Goal: Information Seeking & Learning: Learn about a topic

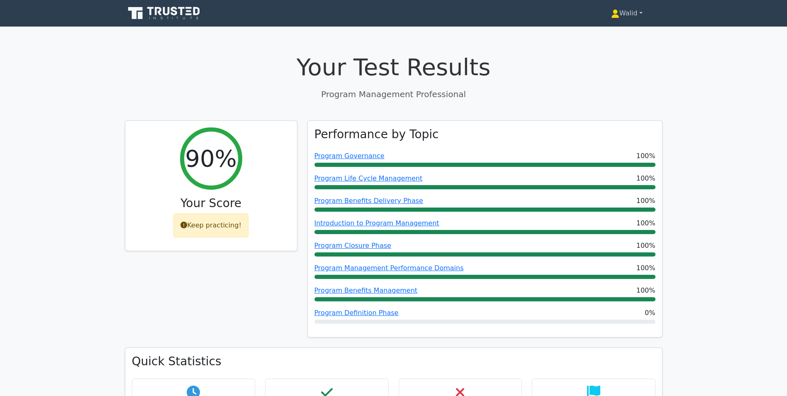
click at [626, 13] on link "Walid" at bounding box center [626, 13] width 71 height 17
click at [624, 33] on link "Profile" at bounding box center [624, 32] width 66 height 13
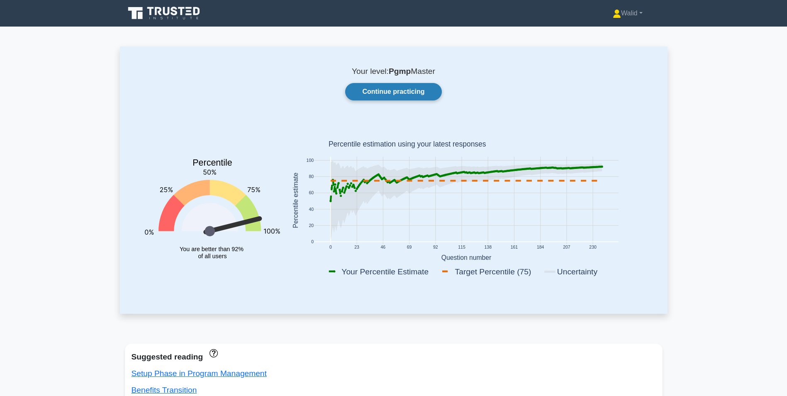
click at [407, 94] on link "Continue practicing" at bounding box center [393, 91] width 96 height 17
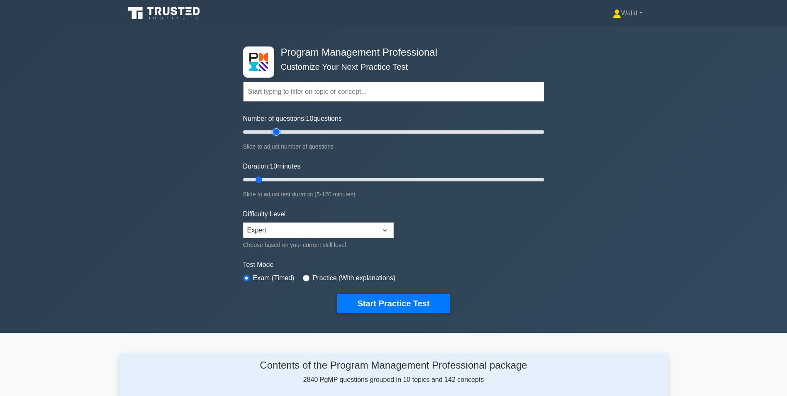
click at [279, 131] on input "Number of questions: 10 questions" at bounding box center [393, 132] width 301 height 10
click at [290, 130] on input "Number of questions: 35 questions" at bounding box center [393, 132] width 301 height 10
type input "40"
click at [300, 131] on input "Number of questions: 35 questions" at bounding box center [393, 132] width 301 height 10
click at [347, 179] on input "Duration: 10 minutes" at bounding box center [393, 180] width 301 height 10
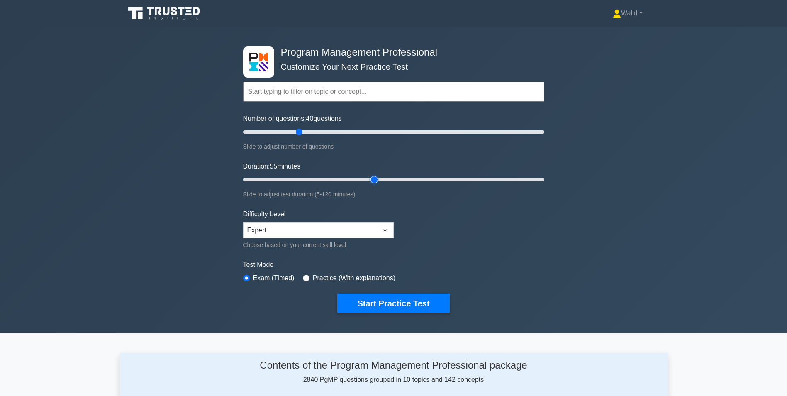
click at [372, 179] on input "Duration: 55 minutes" at bounding box center [393, 180] width 301 height 10
click at [379, 179] on input "Duration: 55 minutes" at bounding box center [393, 180] width 301 height 10
click at [381, 179] on input "Duration: 55 minutes" at bounding box center [393, 180] width 301 height 10
click at [393, 177] on input "Duration: 60 minutes" at bounding box center [393, 180] width 301 height 10
type input "65"
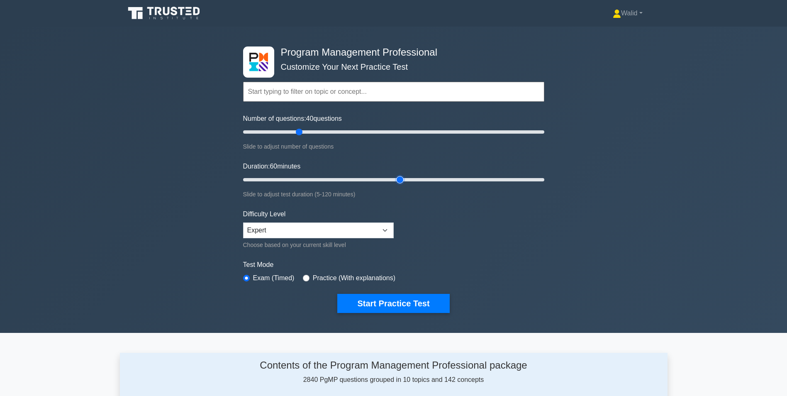
click at [397, 180] on input "Duration: 60 minutes" at bounding box center [393, 180] width 301 height 10
click at [412, 294] on form "Topics Introduction to Program Management Program Management Performance Domain…" at bounding box center [393, 184] width 301 height 256
click at [403, 309] on button "Start Practice Test" at bounding box center [393, 303] width 112 height 19
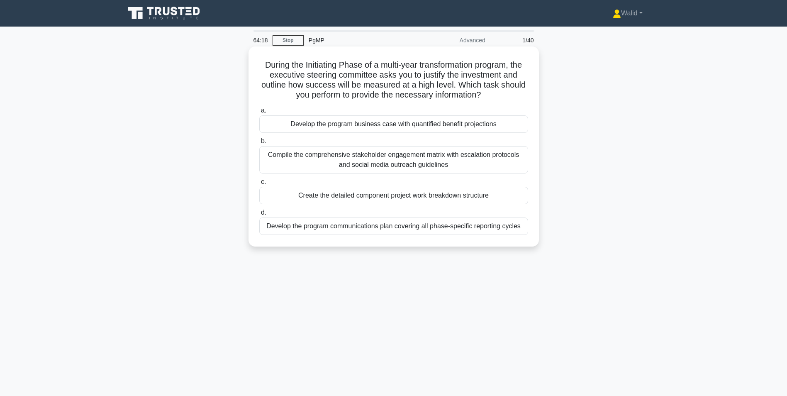
click at [383, 127] on div "Develop the program business case with quantified benefit projections" at bounding box center [393, 123] width 269 height 17
click at [259, 113] on input "a. Develop the program business case with quantified benefit projections" at bounding box center [259, 110] width 0 height 5
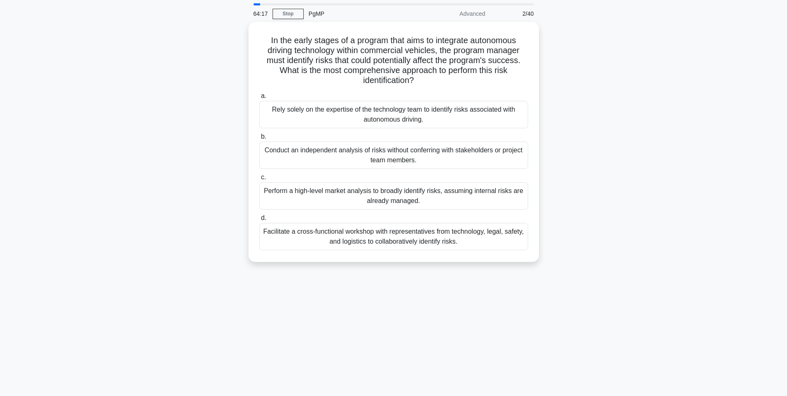
scroll to position [41, 0]
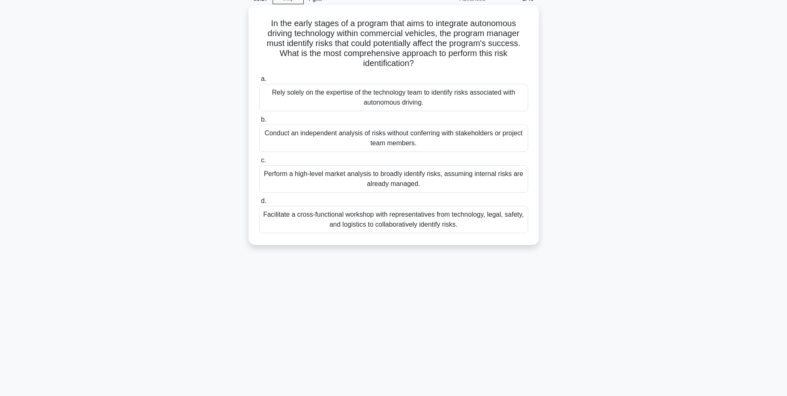
click at [384, 223] on div "Facilitate a cross-functional workshop with representatives from technology, le…" at bounding box center [393, 219] width 269 height 27
click at [259, 204] on input "d. Facilitate a cross-functional workshop with representatives from technology,…" at bounding box center [259, 200] width 0 height 5
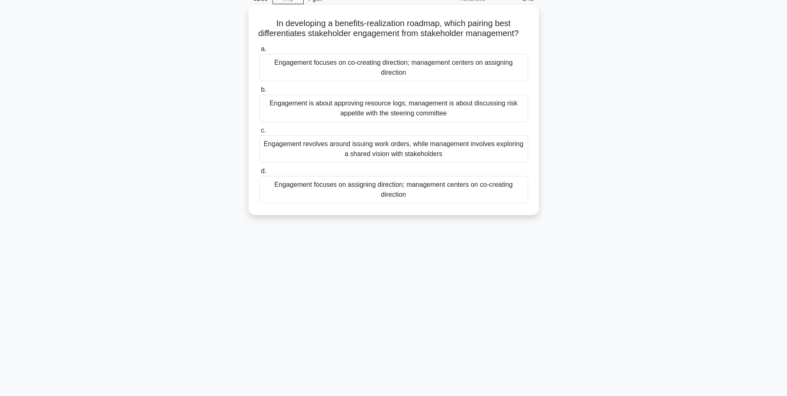
click at [348, 81] on div "Engagement focuses on co-creating direction; management centers on assigning di…" at bounding box center [393, 67] width 269 height 27
click at [259, 52] on input "a. Engagement focuses on co-creating direction; management centers on assigning…" at bounding box center [259, 48] width 0 height 5
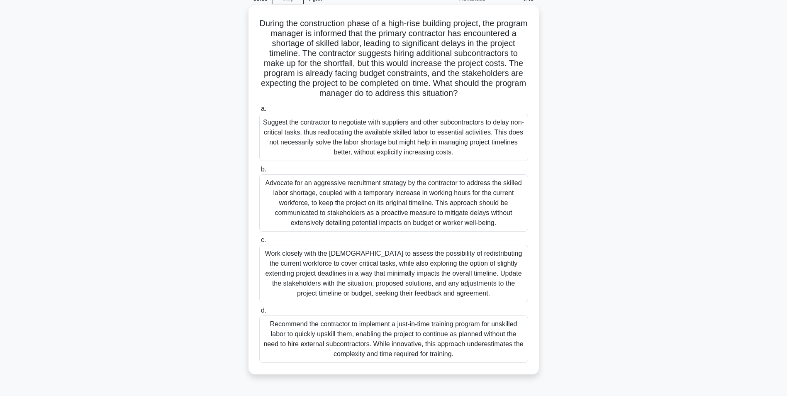
scroll to position [52, 0]
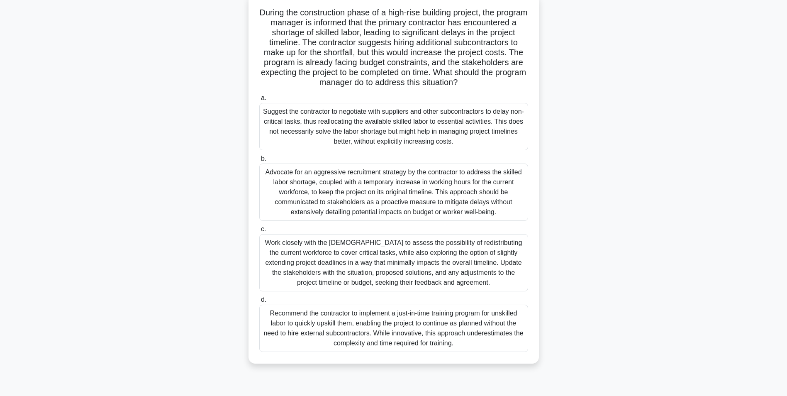
click at [397, 260] on div "Work closely with the contractor to assess the possibility of redistributing th…" at bounding box center [393, 262] width 269 height 57
click at [259, 232] on input "c. Work closely with the contractor to assess the possibility of redistributing…" at bounding box center [259, 228] width 0 height 5
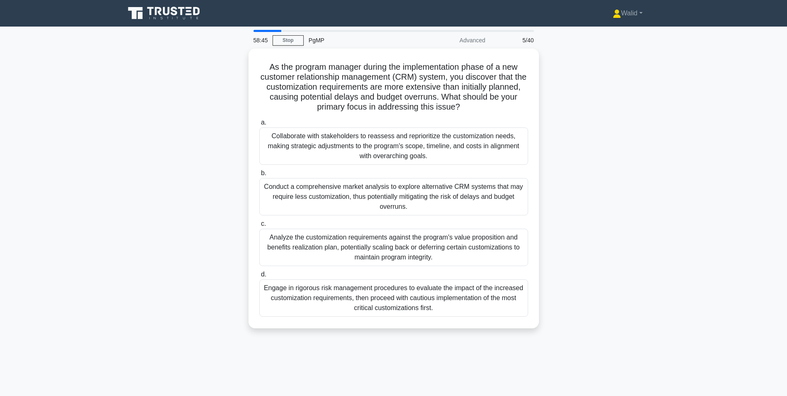
scroll to position [41, 0]
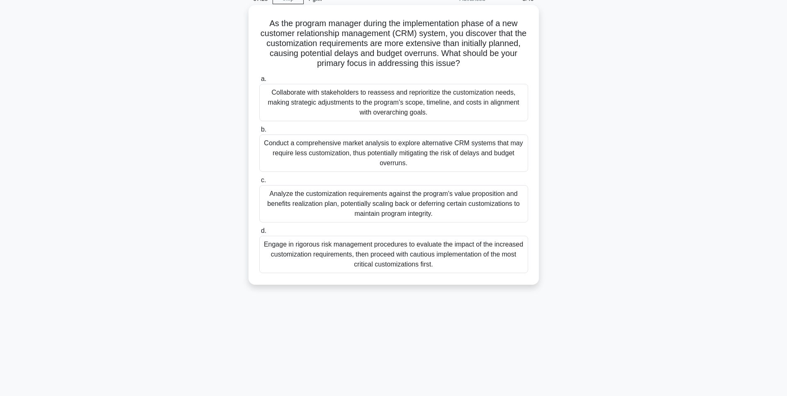
click at [407, 113] on div "Collaborate with stakeholders to reassess and reprioritize the customization ne…" at bounding box center [393, 102] width 269 height 37
click at [259, 82] on input "a. Collaborate with stakeholders to reassess and reprioritize the customization…" at bounding box center [259, 78] width 0 height 5
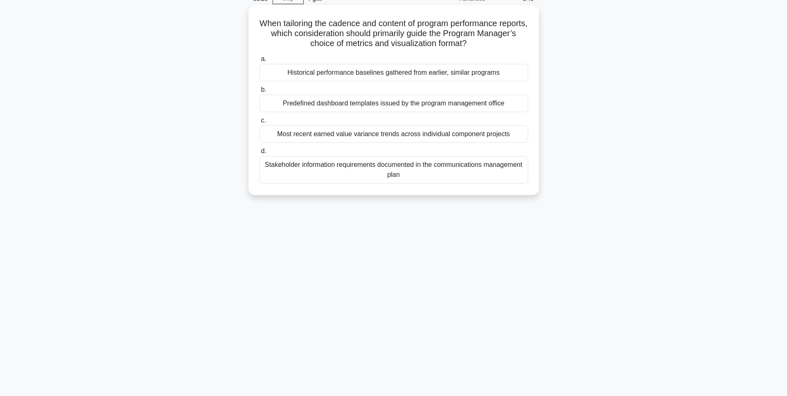
click at [404, 169] on div "Stakeholder information requirements documented in the communications managemen…" at bounding box center [393, 169] width 269 height 27
click at [259, 154] on input "d. Stakeholder information requirements documented in the communications manage…" at bounding box center [259, 150] width 0 height 5
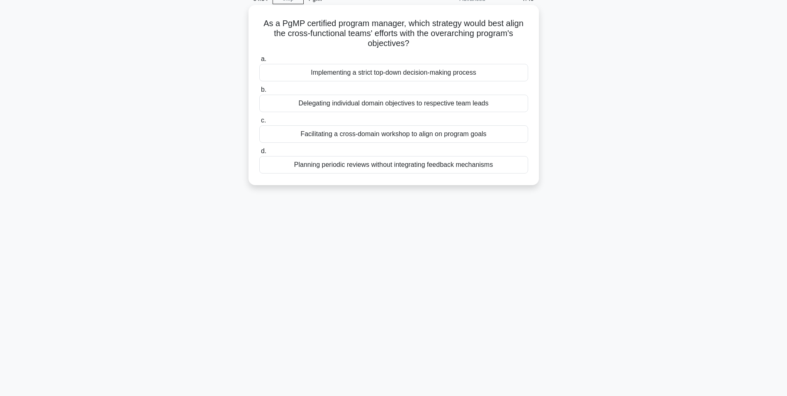
click at [396, 137] on div "Facilitating a cross-domain workshop to align on program goals" at bounding box center [393, 133] width 269 height 17
click at [259, 123] on input "c. Facilitating a cross-domain workshop to align on program goals" at bounding box center [259, 120] width 0 height 5
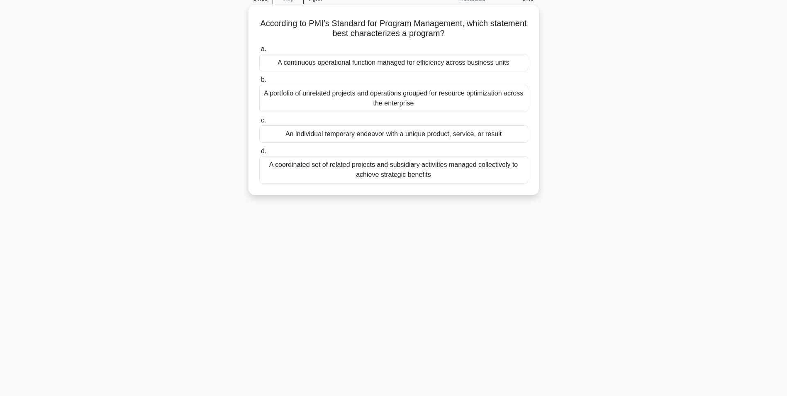
click at [367, 177] on div "A coordinated set of related projects and subsidiary activities managed collect…" at bounding box center [393, 169] width 269 height 27
click at [259, 154] on input "d. A coordinated set of related projects and subsidiary activities managed coll…" at bounding box center [259, 150] width 0 height 5
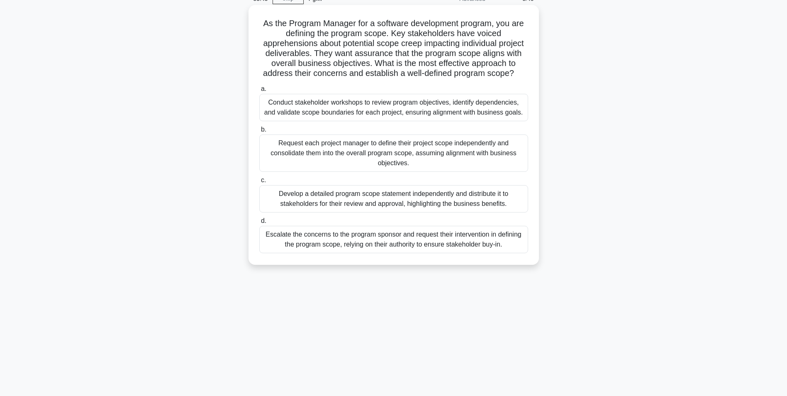
click at [404, 112] on div "Conduct stakeholder workshops to review program objectives, identify dependenci…" at bounding box center [393, 107] width 269 height 27
click at [259, 92] on input "a. Conduct stakeholder workshops to review program objectives, identify depende…" at bounding box center [259, 88] width 0 height 5
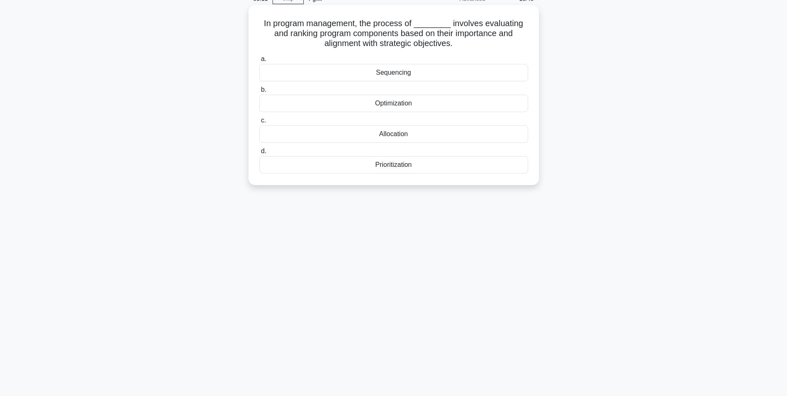
click at [388, 168] on div "Prioritization" at bounding box center [393, 164] width 269 height 17
click at [259, 154] on input "d. Prioritization" at bounding box center [259, 150] width 0 height 5
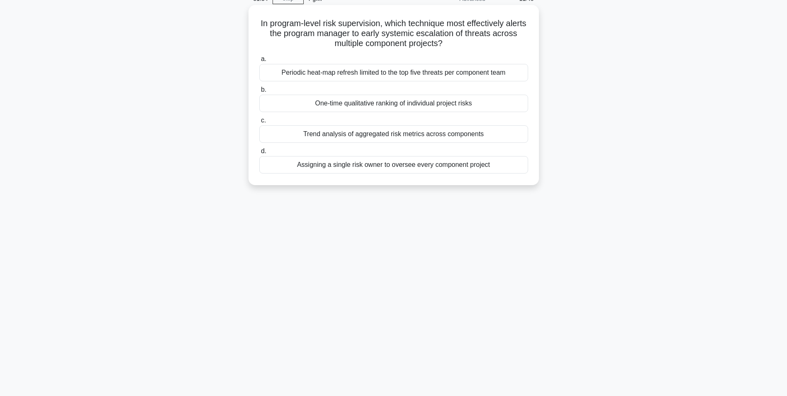
click at [400, 138] on div "Trend analysis of aggregated risk metrics across components" at bounding box center [393, 133] width 269 height 17
click at [259, 123] on input "c. Trend analysis of aggregated risk metrics across components" at bounding box center [259, 120] width 0 height 5
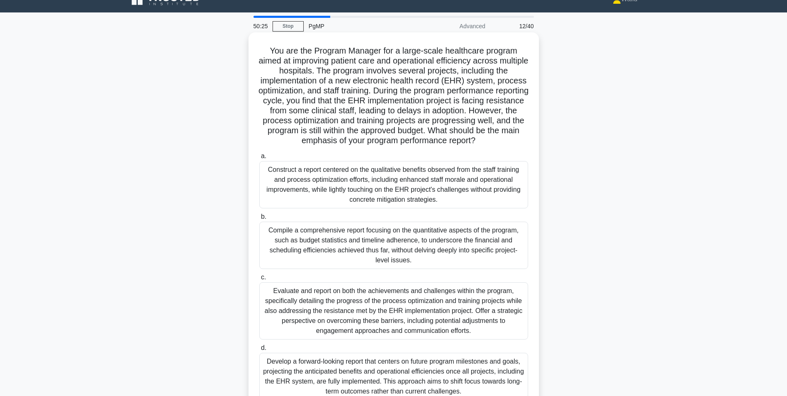
scroll to position [56, 0]
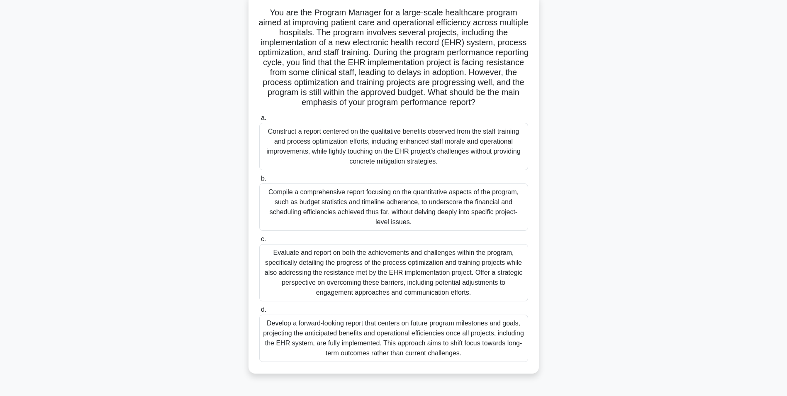
click at [403, 279] on div "Evaluate and report on both the achievements and challenges within the program,…" at bounding box center [393, 272] width 269 height 57
click at [259, 242] on input "c. Evaluate and report on both the achievements and challenges within the progr…" at bounding box center [259, 238] width 0 height 5
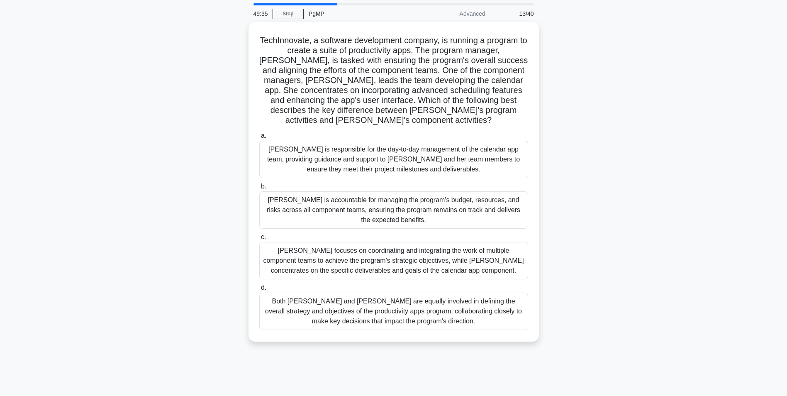
scroll to position [41, 0]
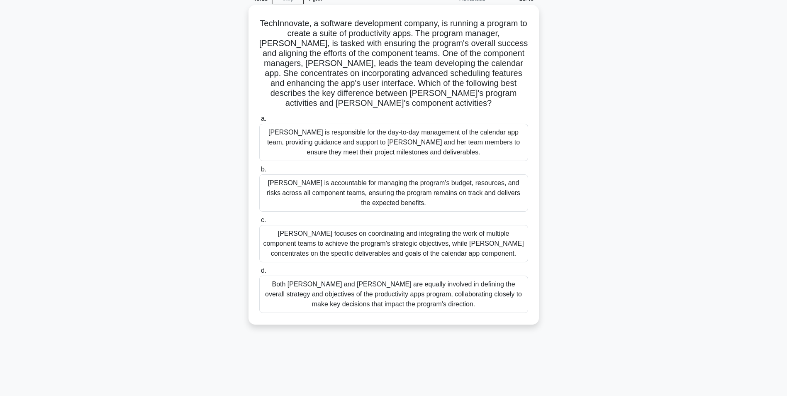
click at [337, 234] on div "Alex focuses on coordinating and integrating the work of multiple component tea…" at bounding box center [393, 243] width 269 height 37
click at [259, 223] on input "c. Alex focuses on coordinating and integrating the work of multiple component …" at bounding box center [259, 219] width 0 height 5
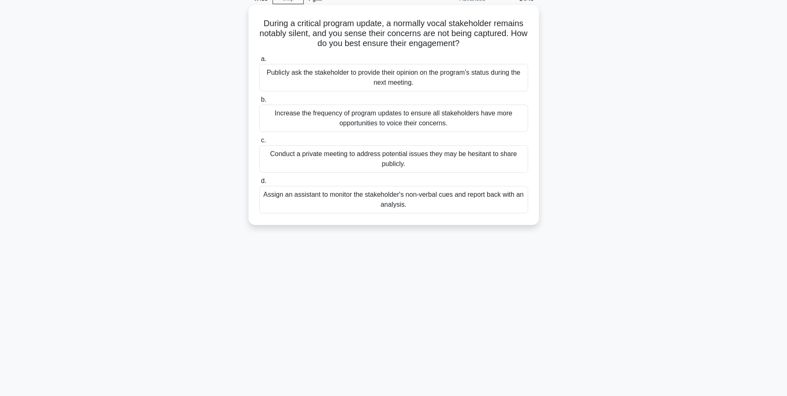
click at [326, 156] on div "Conduct a private meeting to address potential issues they may be hesitant to s…" at bounding box center [393, 158] width 269 height 27
click at [259, 143] on input "c. Conduct a private meeting to address potential issues they may be hesitant t…" at bounding box center [259, 140] width 0 height 5
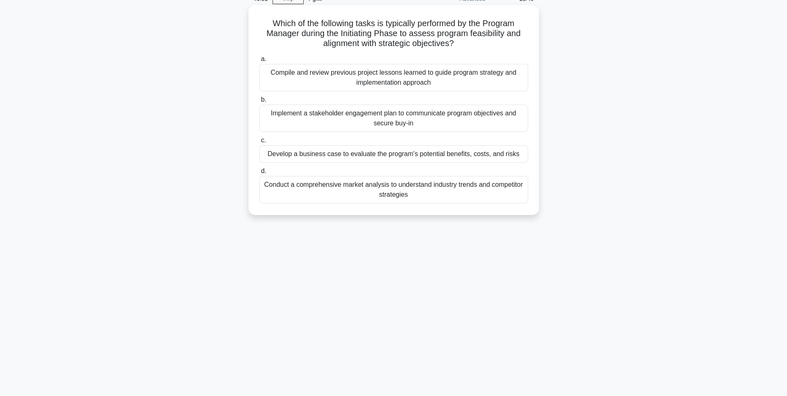
click at [397, 157] on div "Develop a business case to evaluate the program's potential benefits, costs, an…" at bounding box center [393, 153] width 269 height 17
click at [259, 143] on input "c. Develop a business case to evaluate the program's potential benefits, costs,…" at bounding box center [259, 140] width 0 height 5
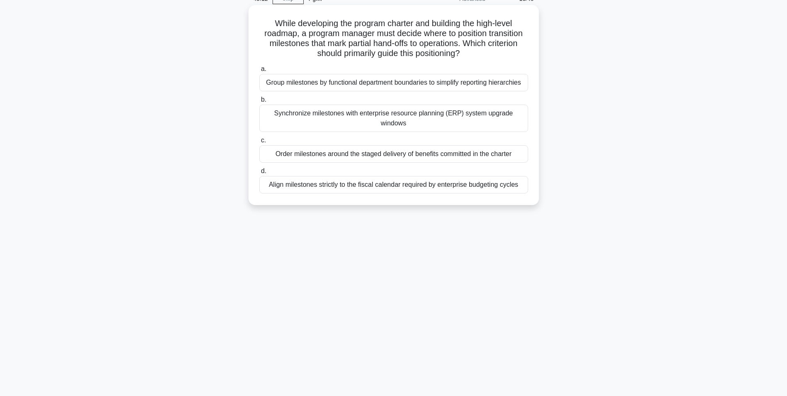
click at [396, 147] on div "Order milestones around the staged delivery of benefits committed in the charter" at bounding box center [393, 153] width 269 height 17
click at [259, 143] on input "c. Order milestones around the staged delivery of benefits committed in the cha…" at bounding box center [259, 140] width 0 height 5
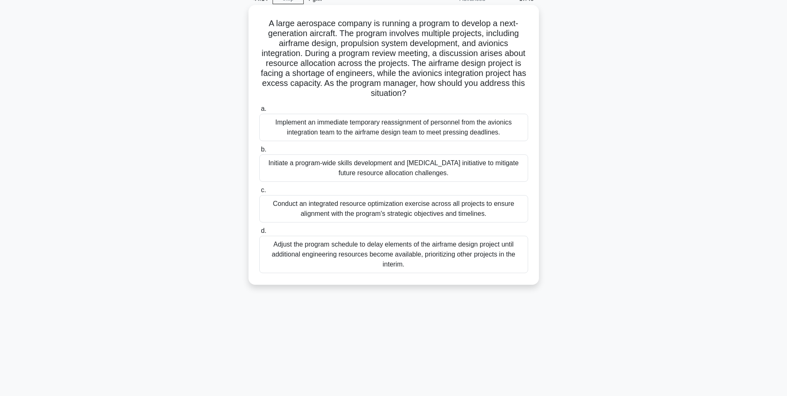
click at [386, 207] on div "Conduct an integrated resource optimization exercise across all projects to ens…" at bounding box center [393, 208] width 269 height 27
click at [259, 193] on input "c. Conduct an integrated resource optimization exercise across all projects to …" at bounding box center [259, 189] width 0 height 5
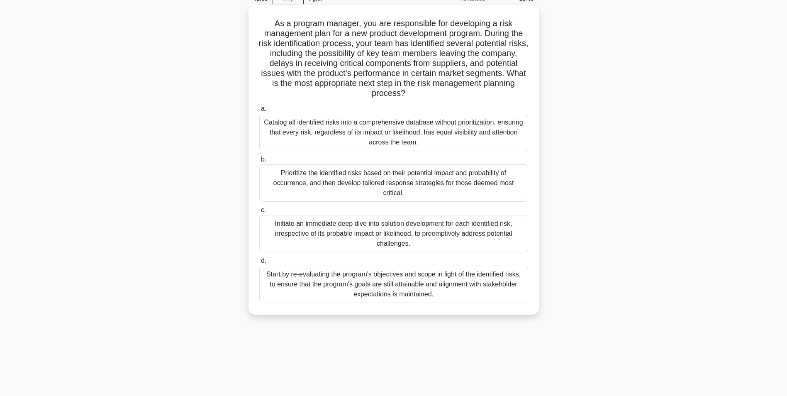
click at [318, 183] on div "Prioritize the identified risks based on their potential impact and probability…" at bounding box center [393, 182] width 269 height 37
click at [259, 162] on input "b. Prioritize the identified risks based on their potential impact and probabil…" at bounding box center [259, 159] width 0 height 5
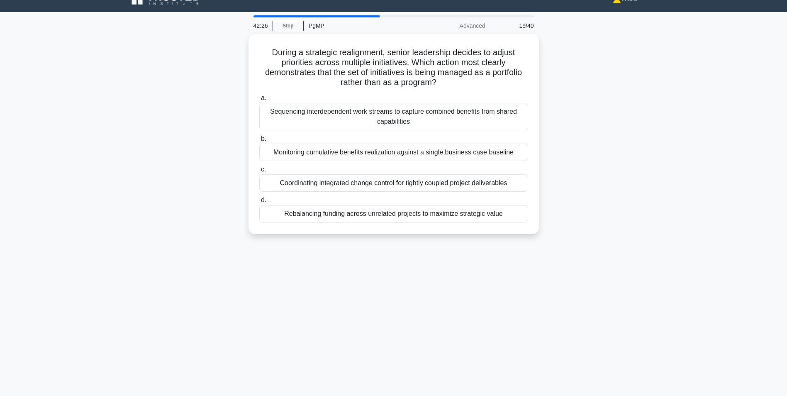
scroll to position [0, 0]
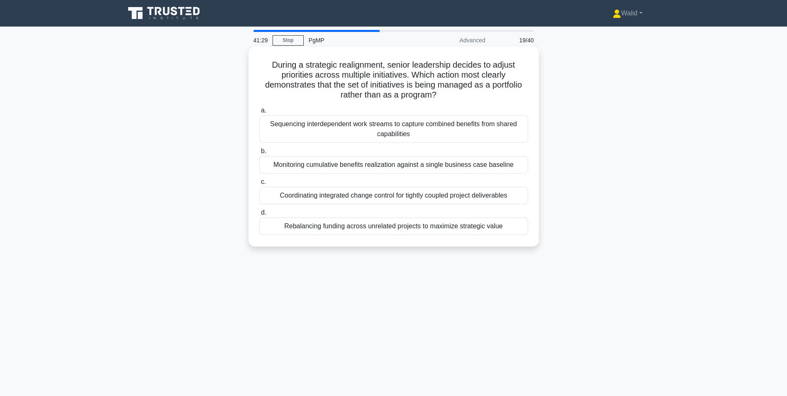
click at [334, 231] on div "Rebalancing funding across unrelated projects to maximize strategic value" at bounding box center [393, 225] width 269 height 17
click at [259, 215] on input "d. Rebalancing funding across unrelated projects to maximize strategic value" at bounding box center [259, 212] width 0 height 5
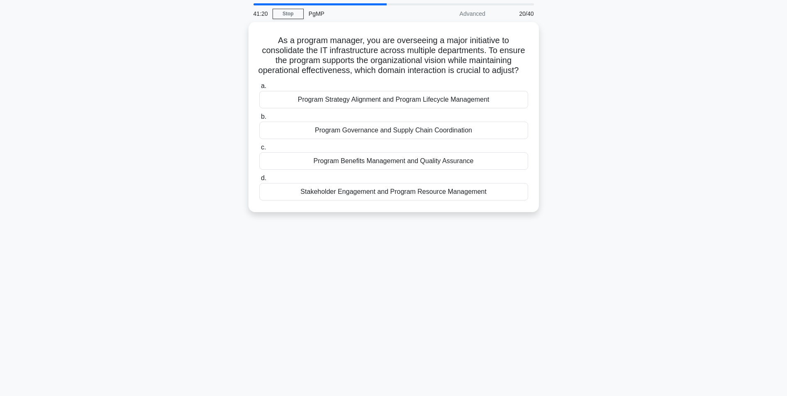
scroll to position [41, 0]
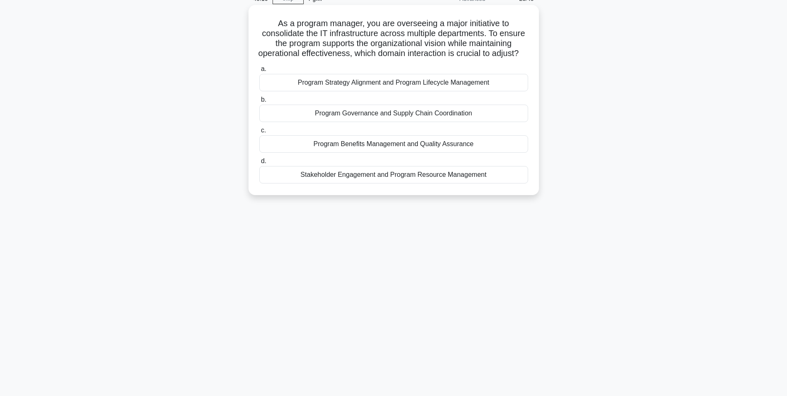
click at [377, 91] on div "Program Strategy Alignment and Program Lifecycle Management" at bounding box center [393, 82] width 269 height 17
click at [259, 72] on input "a. Program Strategy Alignment and Program Lifecycle Management" at bounding box center [259, 68] width 0 height 5
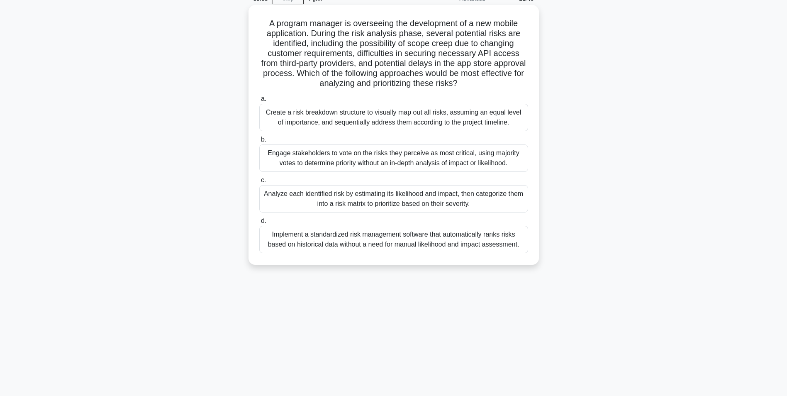
click at [345, 202] on div "Analyze each identified risk by estimating its likelihood and impact, then cate…" at bounding box center [393, 198] width 269 height 27
click at [259, 183] on input "c. Analyze each identified risk by estimating its likelihood and impact, then c…" at bounding box center [259, 179] width 0 height 5
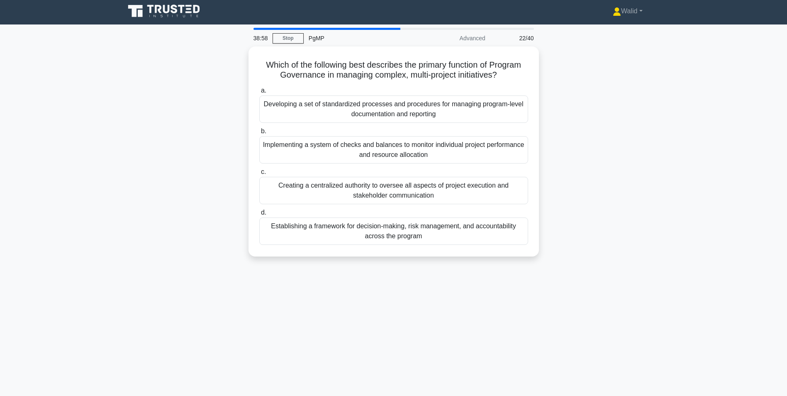
scroll to position [0, 0]
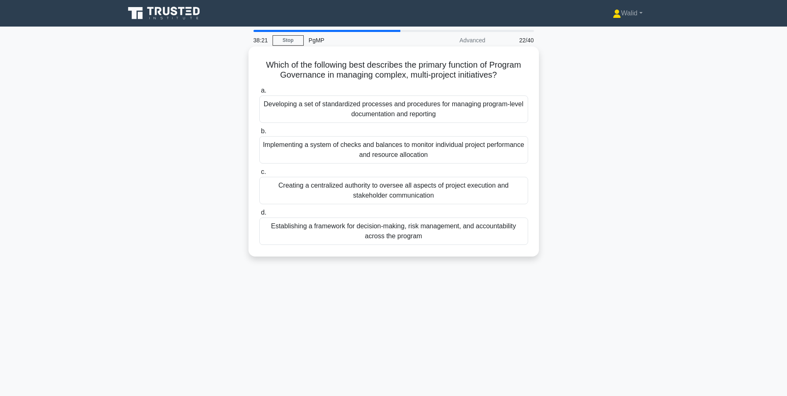
click at [380, 236] on div "Establishing a framework for decision-making, risk management, and accountabili…" at bounding box center [393, 230] width 269 height 27
click at [259, 215] on input "d. Establishing a framework for decision-making, risk management, and accountab…" at bounding box center [259, 212] width 0 height 5
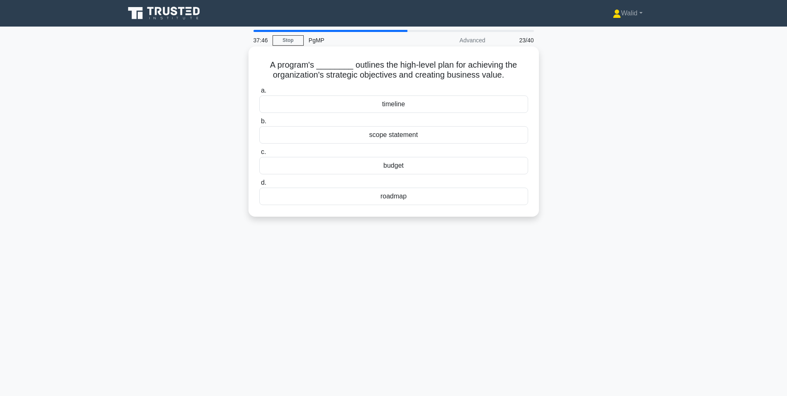
click at [395, 137] on div "scope statement" at bounding box center [393, 134] width 269 height 17
click at [259, 124] on input "b. scope statement" at bounding box center [259, 121] width 0 height 5
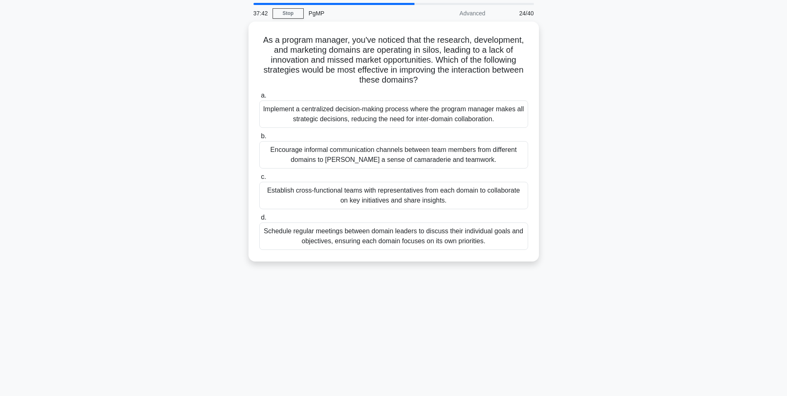
scroll to position [41, 0]
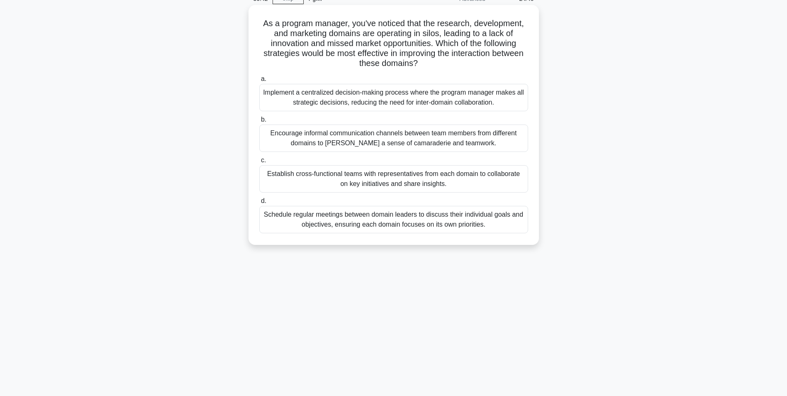
click at [365, 183] on div "Establish cross-functional teams with representatives from each domain to colla…" at bounding box center [393, 178] width 269 height 27
click at [259, 163] on input "c. Establish cross-functional teams with representatives from each domain to co…" at bounding box center [259, 160] width 0 height 5
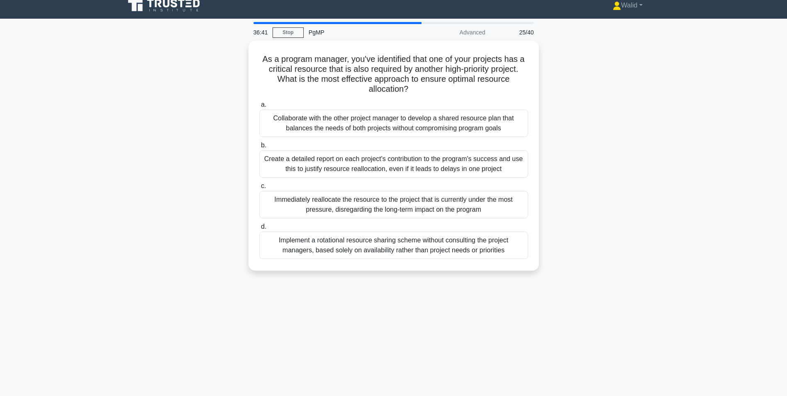
scroll to position [0, 0]
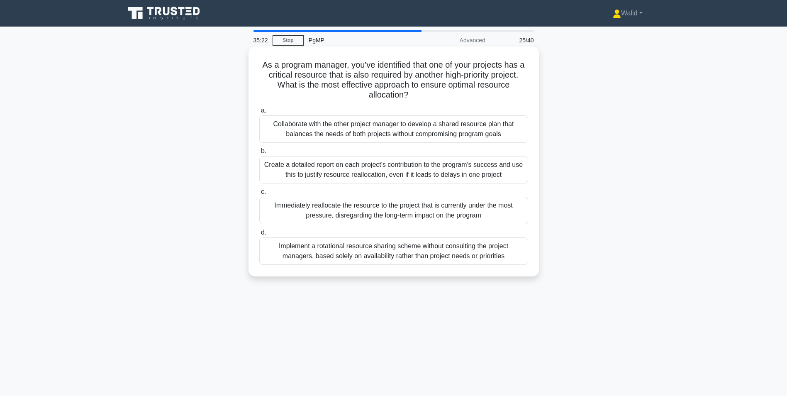
click at [372, 131] on div "Collaborate with the other project manager to develop a shared resource plan th…" at bounding box center [393, 128] width 269 height 27
click at [259, 113] on input "a. Collaborate with the other project manager to develop a shared resource plan…" at bounding box center [259, 110] width 0 height 5
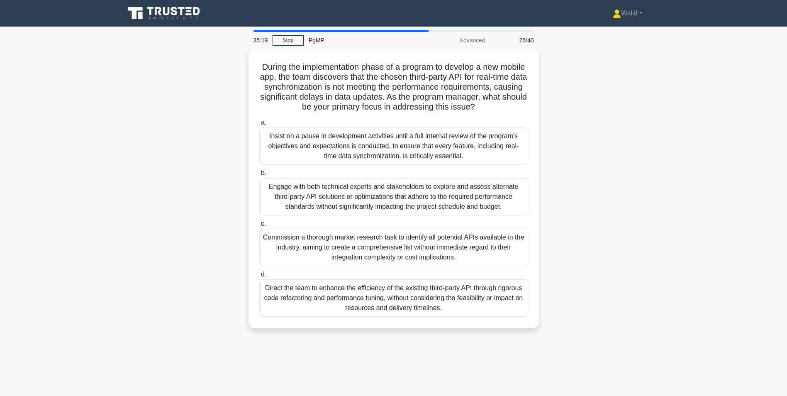
scroll to position [41, 0]
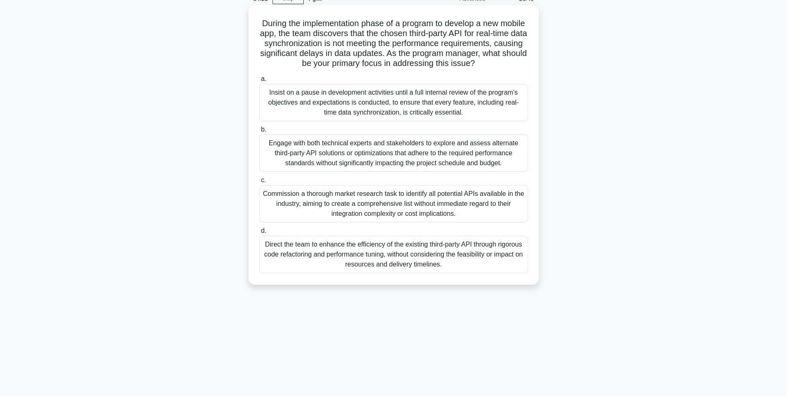
click at [357, 167] on div "Engage with both technical experts and stakeholders to explore and assess alter…" at bounding box center [393, 152] width 269 height 37
click at [259, 132] on input "b. Engage with both technical experts and stakeholders to explore and assess al…" at bounding box center [259, 129] width 0 height 5
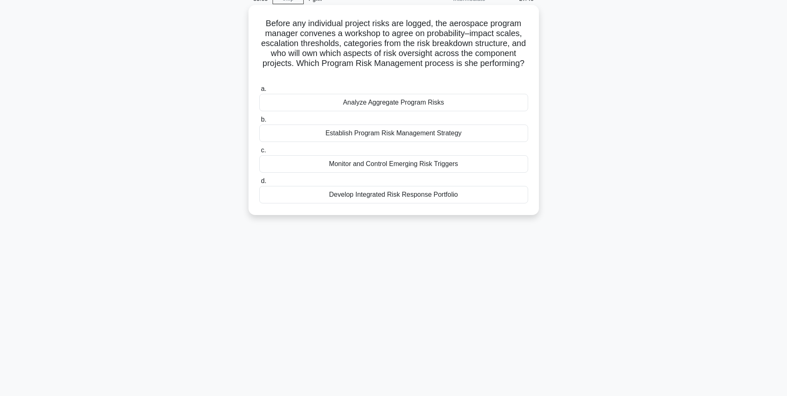
click at [373, 107] on div "Analyze Aggregate Program Risks" at bounding box center [393, 102] width 269 height 17
click at [259, 92] on input "a. Analyze Aggregate Program Risks" at bounding box center [259, 88] width 0 height 5
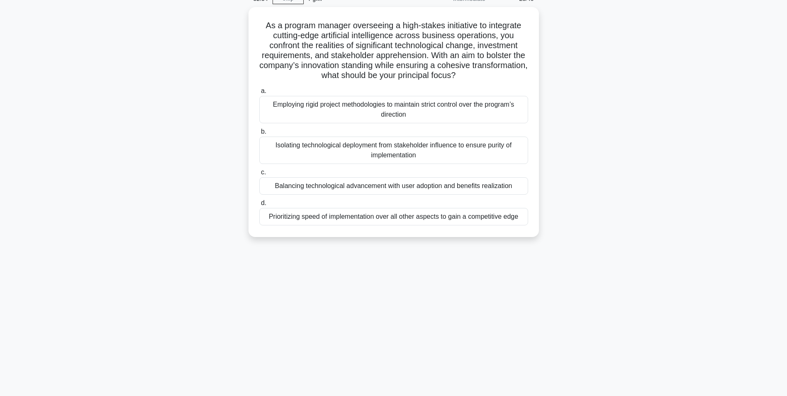
scroll to position [52, 0]
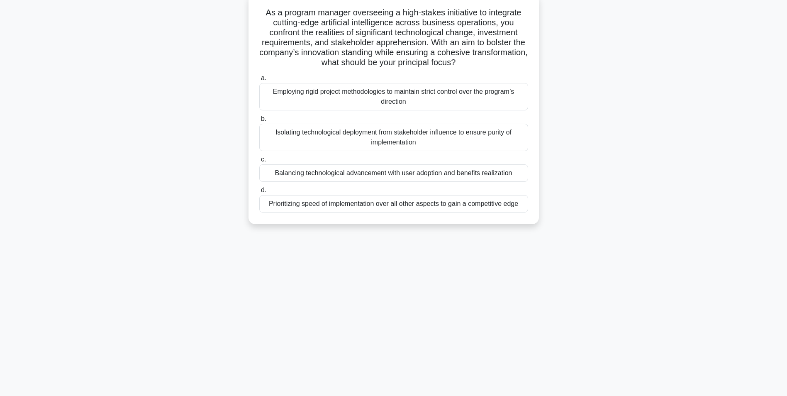
click at [398, 97] on div "Employing rigid project methodologies to maintain strict control over the progr…" at bounding box center [393, 96] width 269 height 27
click at [259, 81] on input "a. Employing rigid project methodologies to maintain strict control over the pr…" at bounding box center [259, 77] width 0 height 5
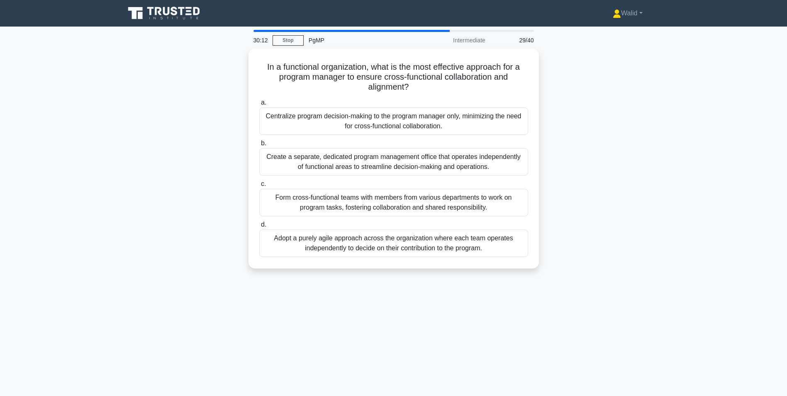
scroll to position [41, 0]
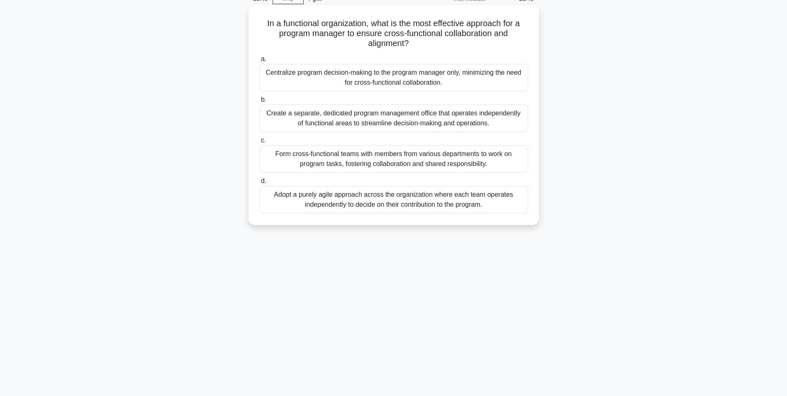
click at [351, 163] on div "Form cross-functional teams with members from various departments to work on pr…" at bounding box center [393, 158] width 269 height 27
click at [259, 143] on input "c. Form cross-functional teams with members from various departments to work on…" at bounding box center [259, 140] width 0 height 5
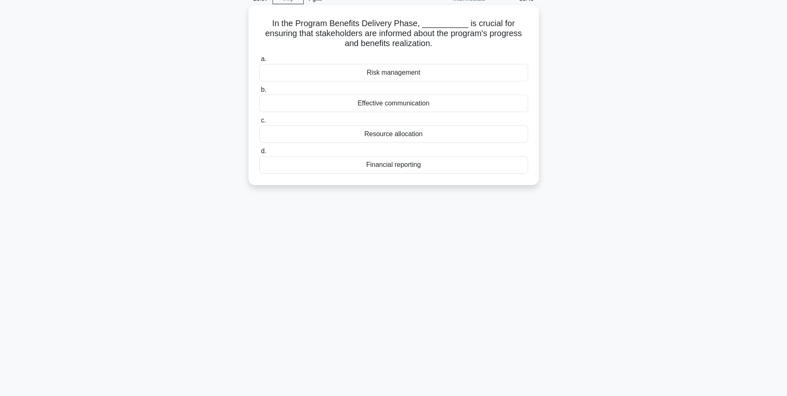
click at [381, 103] on div "Effective communication" at bounding box center [393, 103] width 269 height 17
click at [259, 92] on input "b. Effective communication" at bounding box center [259, 89] width 0 height 5
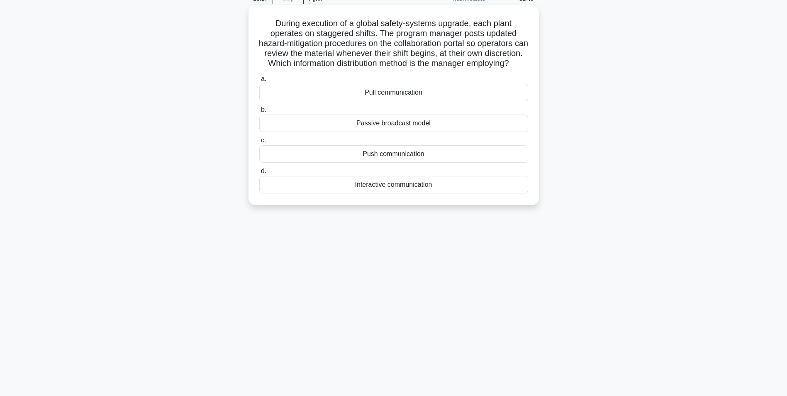
click at [366, 95] on div "Pull communication" at bounding box center [393, 92] width 269 height 17
click at [259, 82] on input "a. Pull communication" at bounding box center [259, 78] width 0 height 5
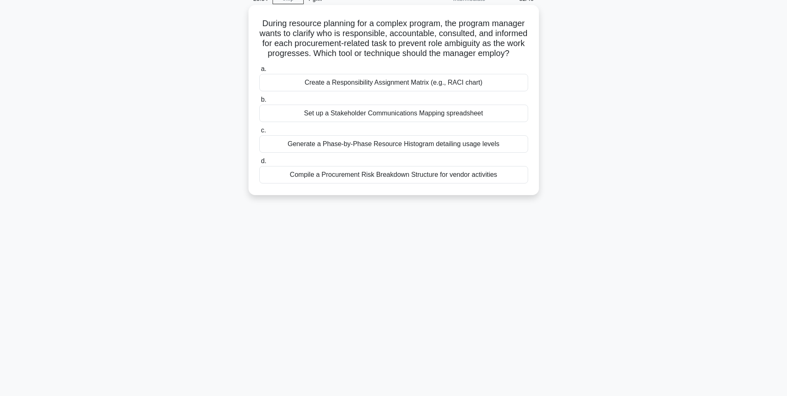
click at [389, 91] on div "Create a Responsibility Assignment Matrix (e.g., RACI chart)" at bounding box center [393, 82] width 269 height 17
click at [259, 72] on input "a. Create a Responsibility Assignment Matrix (e.g., RACI chart)" at bounding box center [259, 68] width 0 height 5
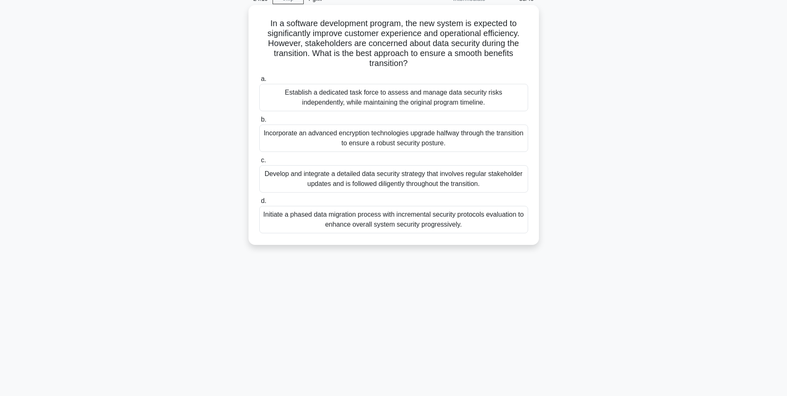
click at [388, 229] on div "Initiate a phased data migration process with incremental security protocols ev…" at bounding box center [393, 219] width 269 height 27
click at [259, 204] on input "d. Initiate a phased data migration process with incremental security protocols…" at bounding box center [259, 200] width 0 height 5
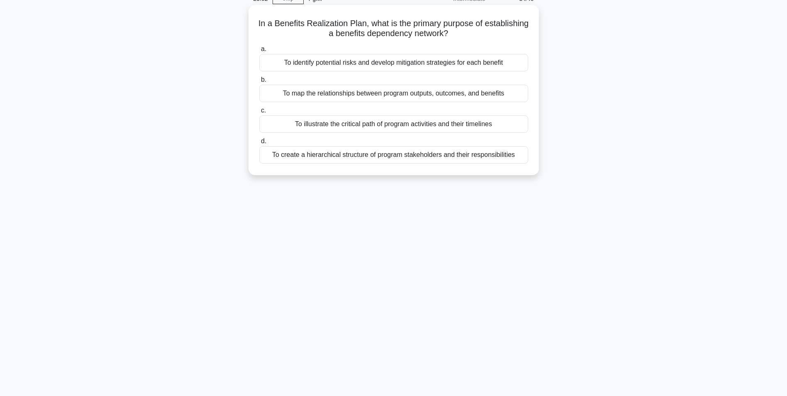
click at [375, 97] on div "To map the relationships between program outputs, outcomes, and benefits" at bounding box center [393, 93] width 269 height 17
click at [259, 83] on input "b. To map the relationships between program outputs, outcomes, and benefits" at bounding box center [259, 79] width 0 height 5
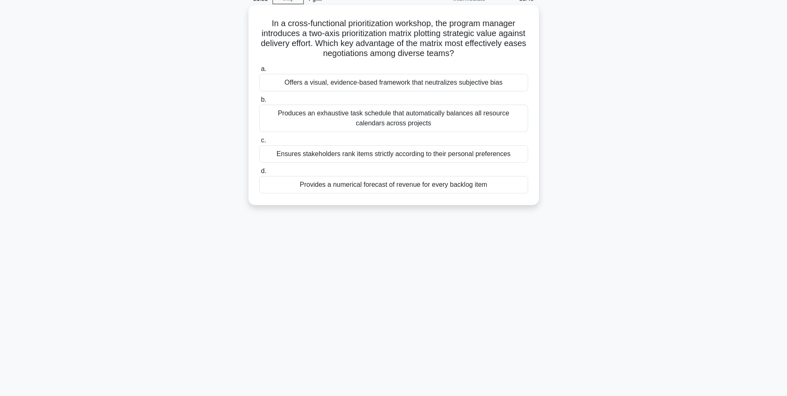
click at [469, 86] on div "Offers a visual, evidence-based framework that neutralizes subjective bias" at bounding box center [393, 82] width 269 height 17
click at [259, 72] on input "a. Offers a visual, evidence-based framework that neutralizes subjective bias" at bounding box center [259, 68] width 0 height 5
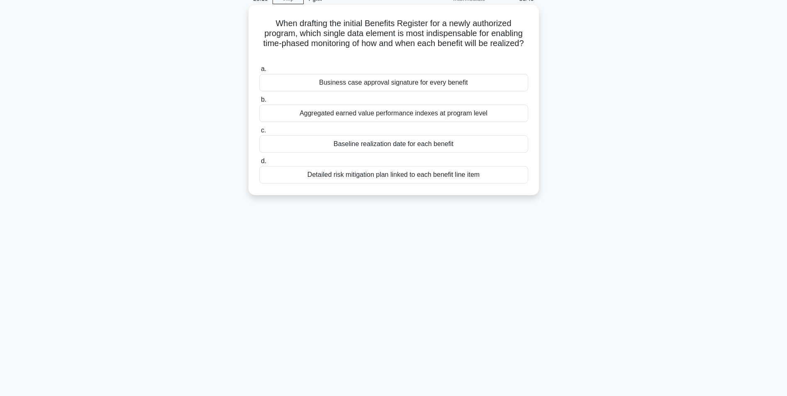
click at [359, 147] on div "Baseline realization date for each benefit" at bounding box center [393, 143] width 269 height 17
click at [259, 133] on input "c. Baseline realization date for each benefit" at bounding box center [259, 130] width 0 height 5
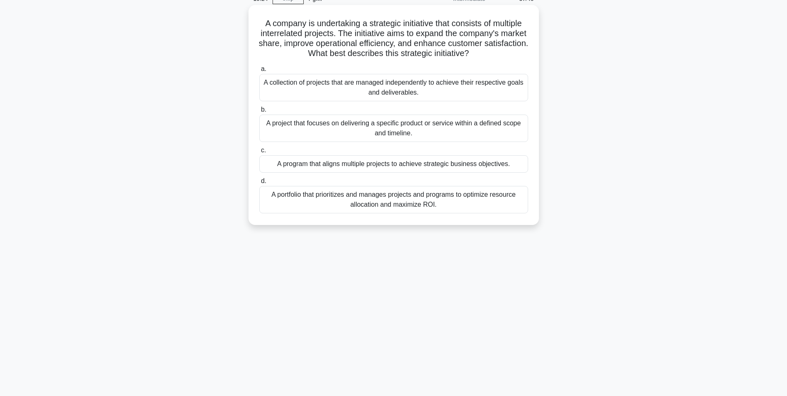
click at [346, 165] on div "A program that aligns multiple projects to achieve strategic business objective…" at bounding box center [393, 163] width 269 height 17
click at [259, 153] on input "c. A program that aligns multiple projects to achieve strategic business object…" at bounding box center [259, 150] width 0 height 5
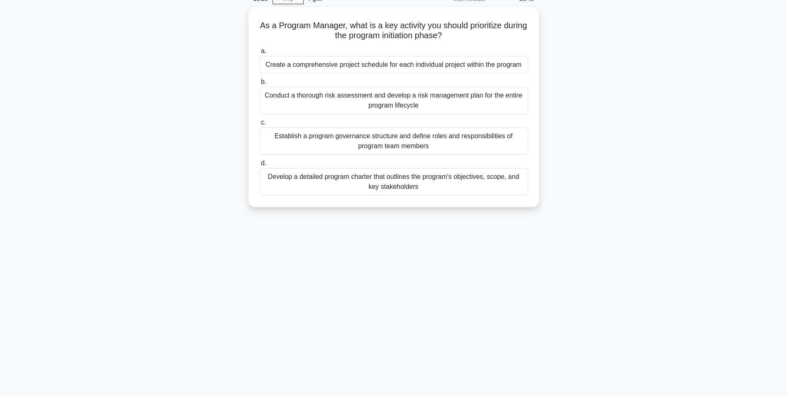
scroll to position [0, 0]
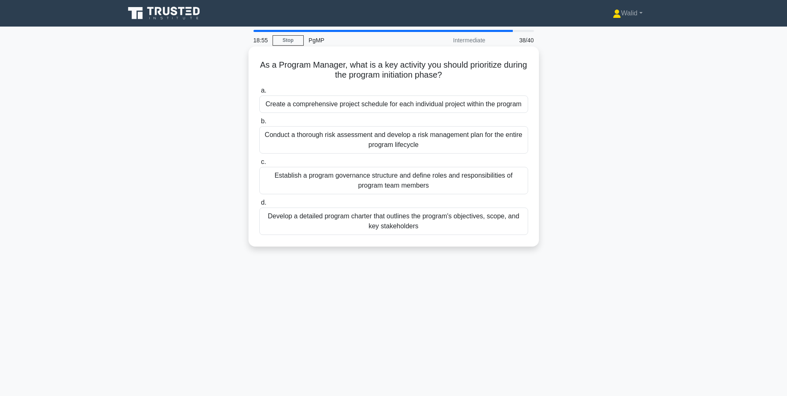
click at [392, 218] on div "Develop a detailed program charter that outlines the program's objectives, scop…" at bounding box center [393, 220] width 269 height 27
click at [259, 205] on input "d. Develop a detailed program charter that outlines the program's objectives, s…" at bounding box center [259, 202] width 0 height 5
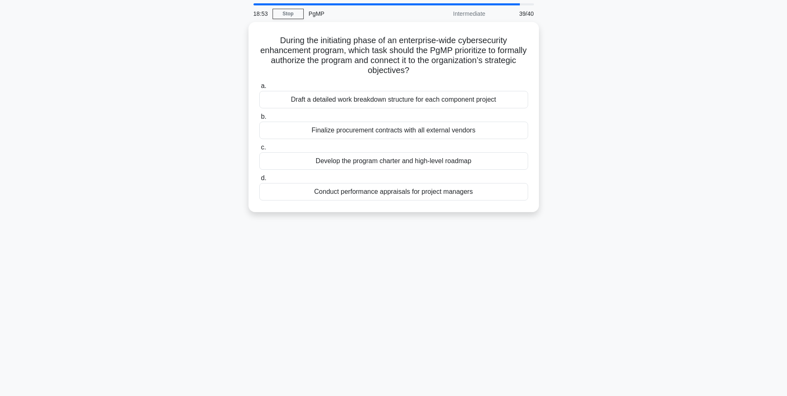
scroll to position [41, 0]
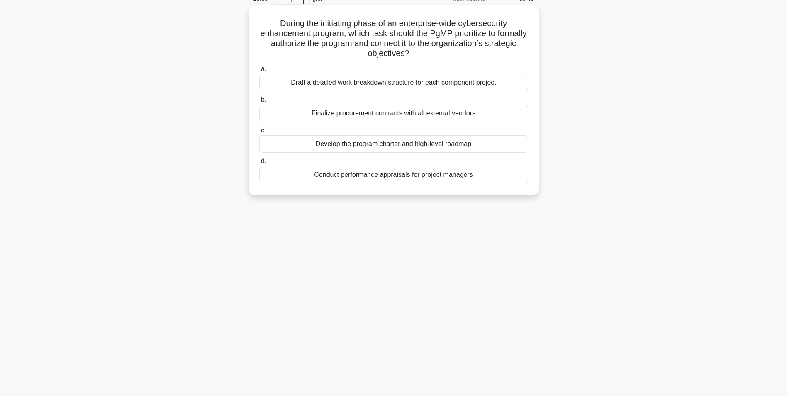
click at [396, 151] on div "Develop the program charter and high-level roadmap" at bounding box center [393, 143] width 269 height 17
click at [259, 133] on input "c. Develop the program charter and high-level roadmap" at bounding box center [259, 130] width 0 height 5
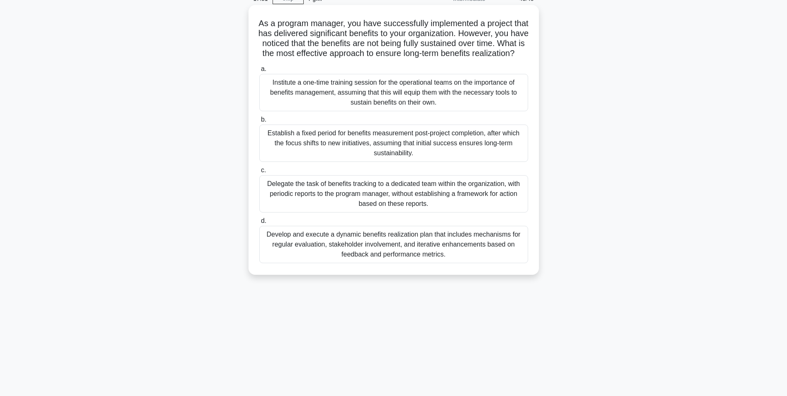
click at [412, 154] on div "Establish a fixed period for benefits measurement post-project completion, afte…" at bounding box center [393, 142] width 269 height 37
click at [259, 122] on input "b. Establish a fixed period for benefits measurement post-project completion, a…" at bounding box center [259, 119] width 0 height 5
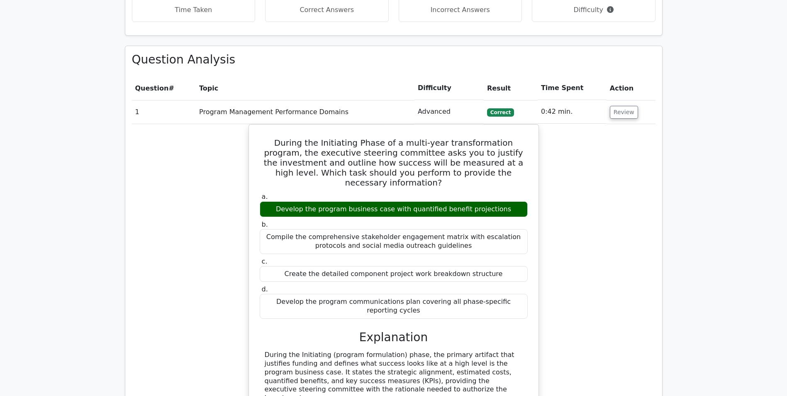
scroll to position [415, 0]
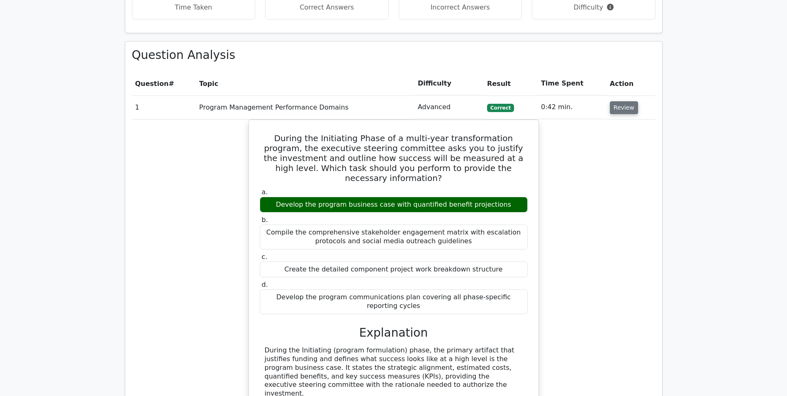
click at [630, 114] on button "Review" at bounding box center [624, 107] width 28 height 13
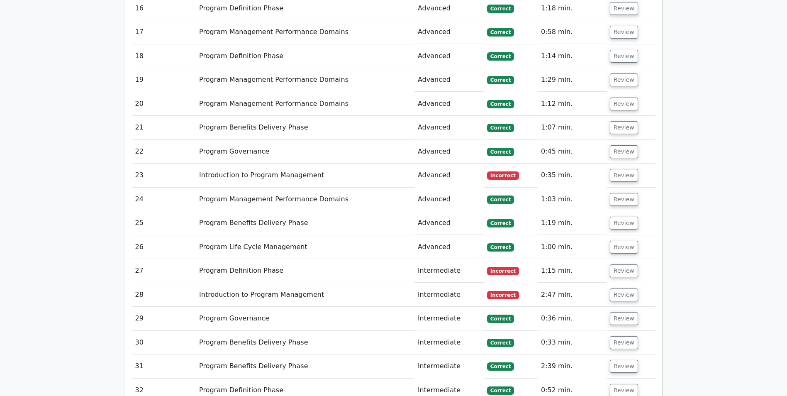
scroll to position [875, 0]
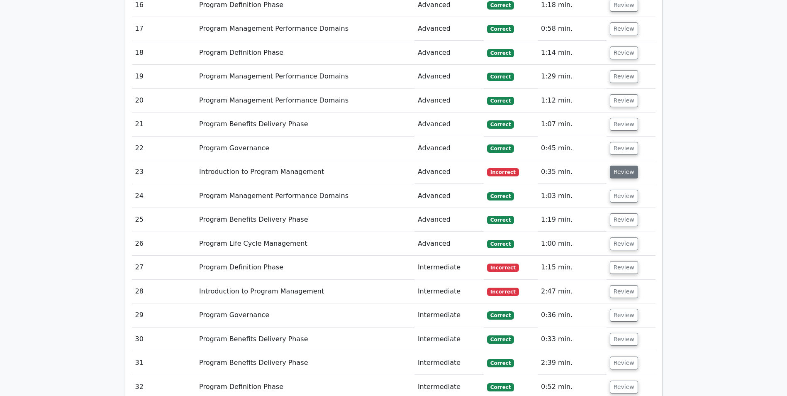
click at [629, 177] on button "Review" at bounding box center [624, 171] width 28 height 13
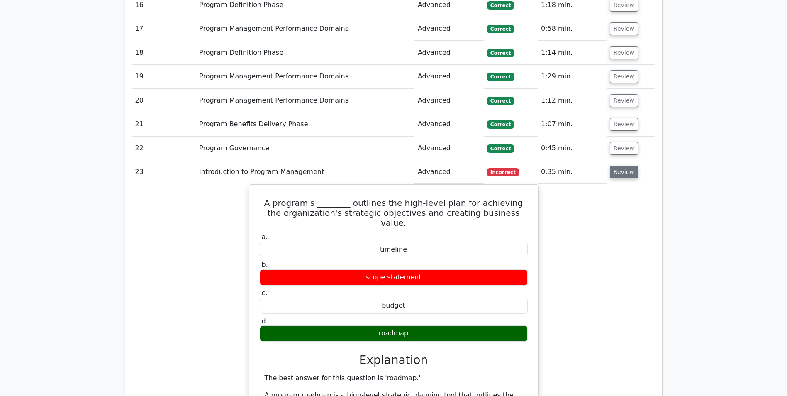
click at [629, 176] on button "Review" at bounding box center [624, 171] width 28 height 13
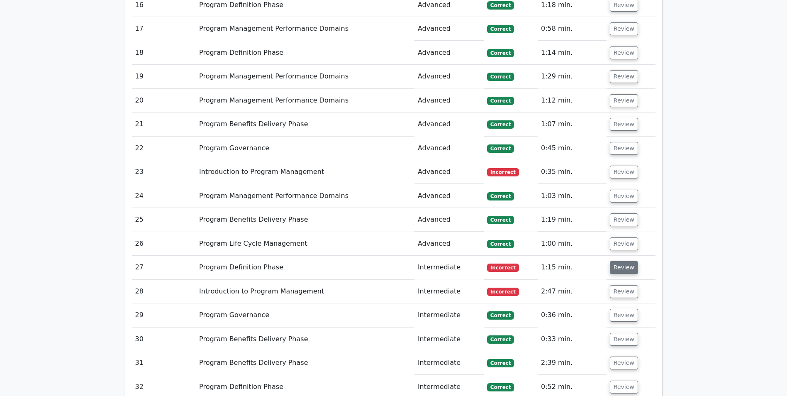
click at [613, 267] on button "Review" at bounding box center [624, 267] width 28 height 13
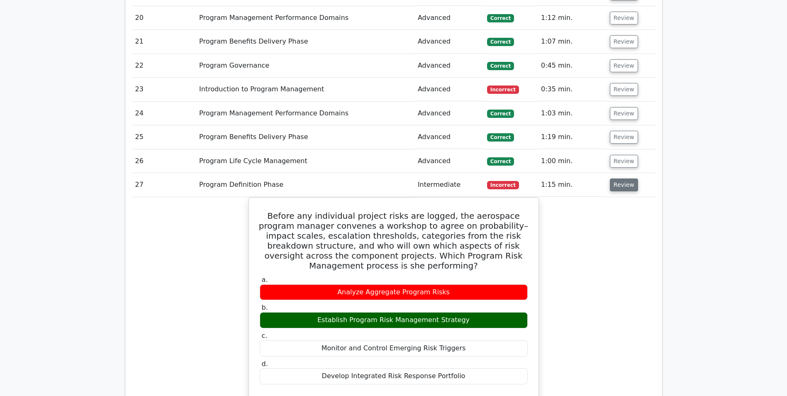
scroll to position [957, 0]
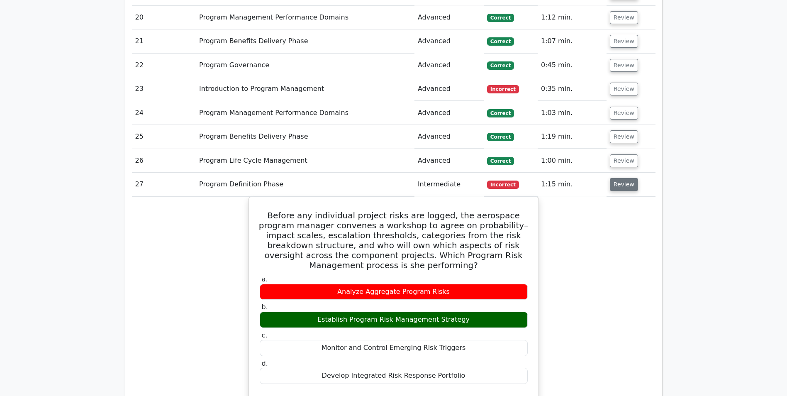
click at [616, 180] on button "Review" at bounding box center [624, 184] width 28 height 13
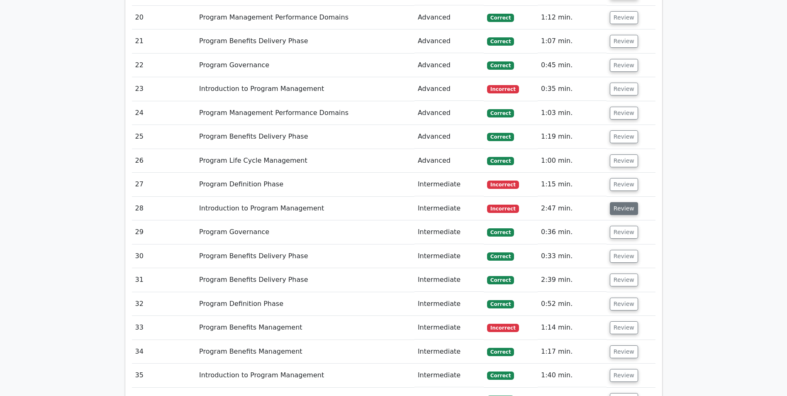
click at [613, 209] on button "Review" at bounding box center [624, 208] width 28 height 13
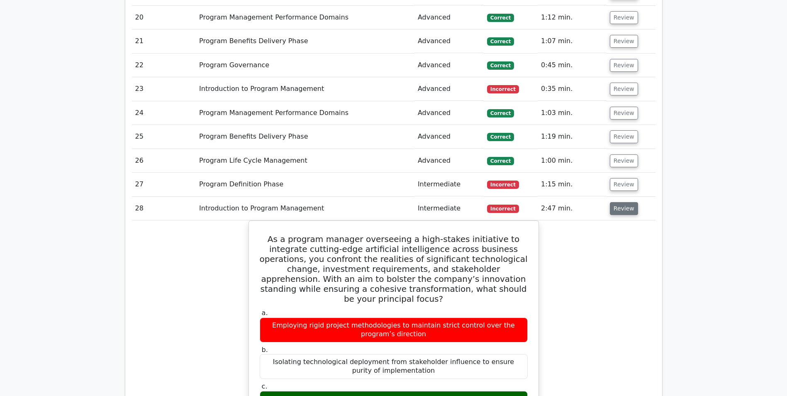
click at [614, 209] on button "Review" at bounding box center [624, 208] width 28 height 13
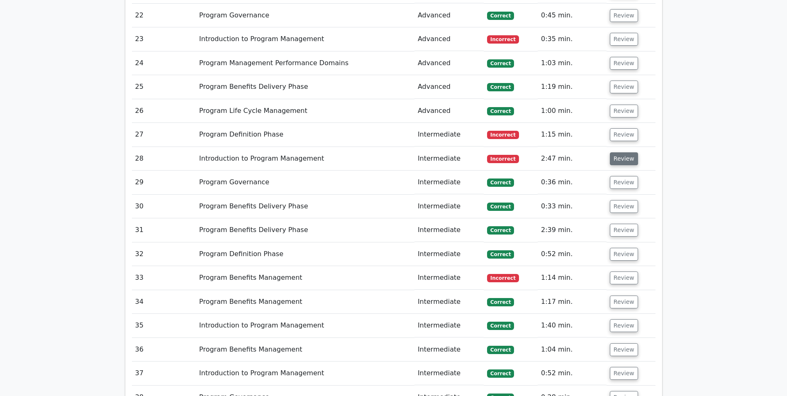
scroll to position [1082, 0]
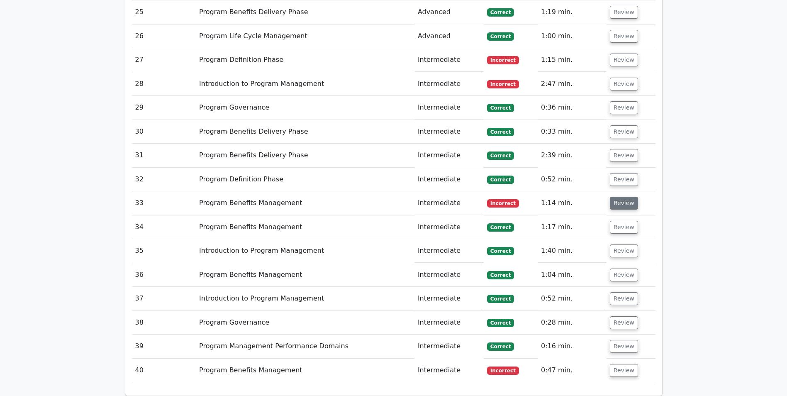
click at [615, 205] on button "Review" at bounding box center [624, 203] width 28 height 13
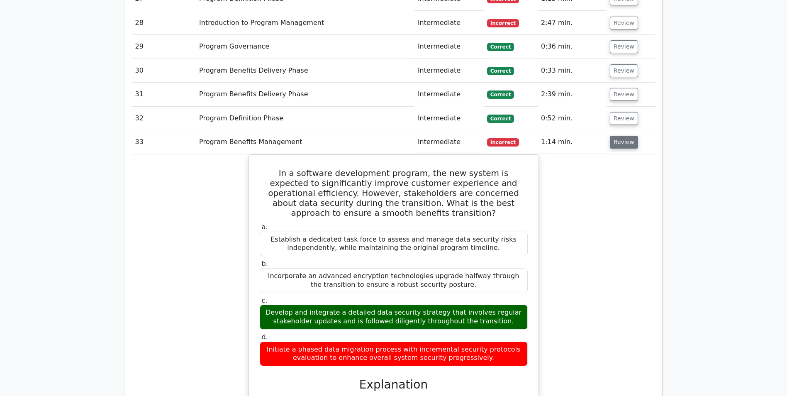
scroll to position [1165, 0]
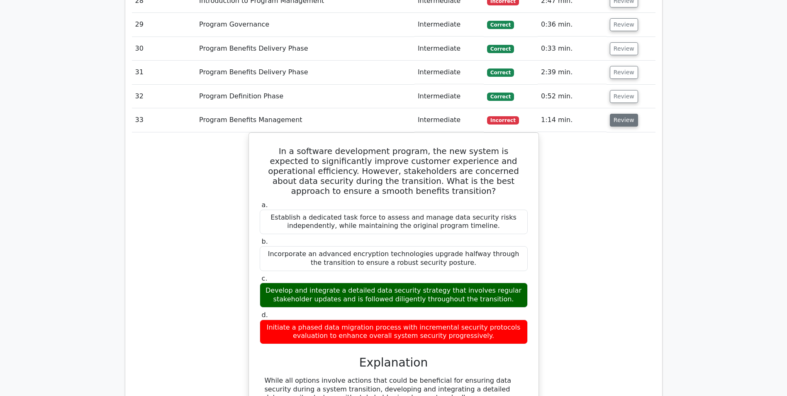
click at [611, 117] on button "Review" at bounding box center [624, 120] width 28 height 13
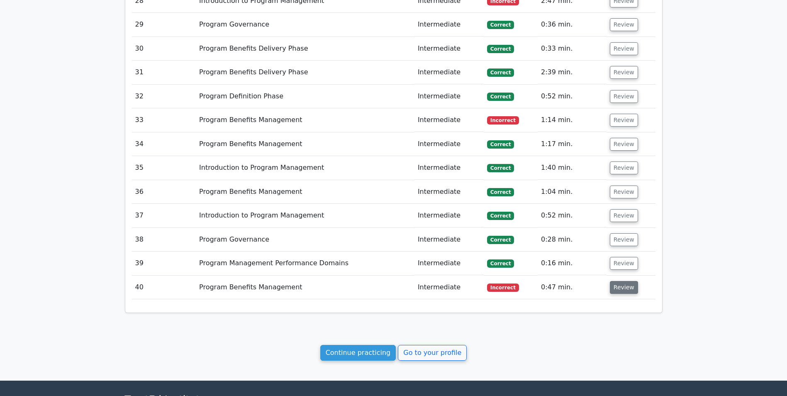
click at [619, 290] on button "Review" at bounding box center [624, 287] width 28 height 13
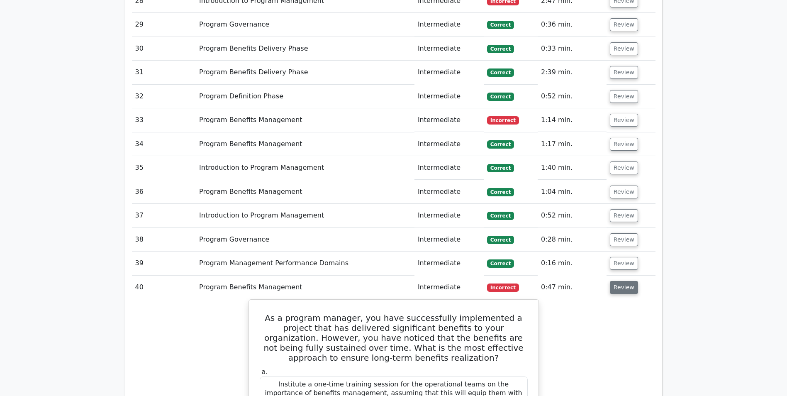
click at [616, 287] on button "Review" at bounding box center [624, 287] width 28 height 13
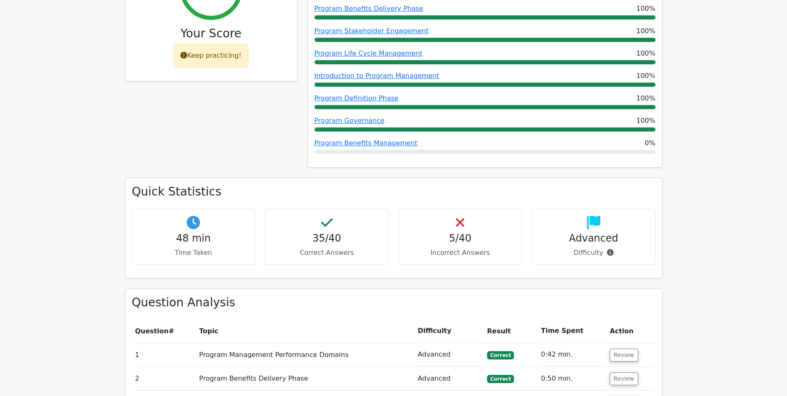
scroll to position [0, 0]
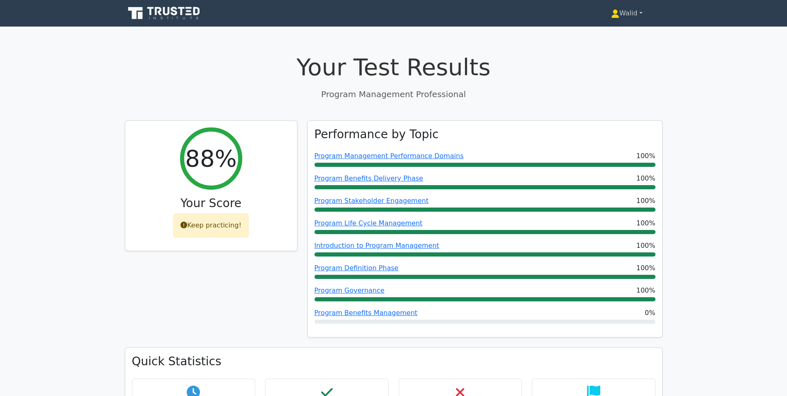
click at [628, 10] on link "Walid" at bounding box center [626, 13] width 71 height 17
click at [620, 32] on link "Profile" at bounding box center [624, 32] width 66 height 13
